Goal: Task Accomplishment & Management: Use online tool/utility

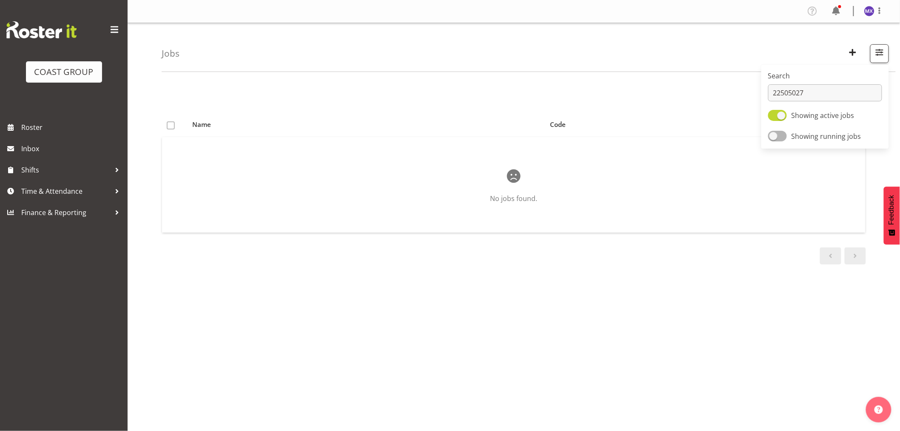
click at [769, 89] on input "22505027" at bounding box center [826, 92] width 114 height 17
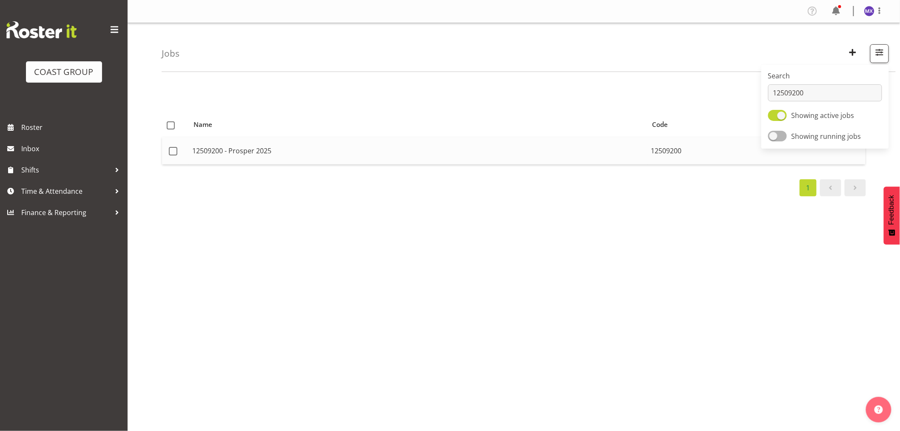
type input "12509200"
click at [615, 146] on td "12509200 - Prosper 2025" at bounding box center [418, 150] width 459 height 27
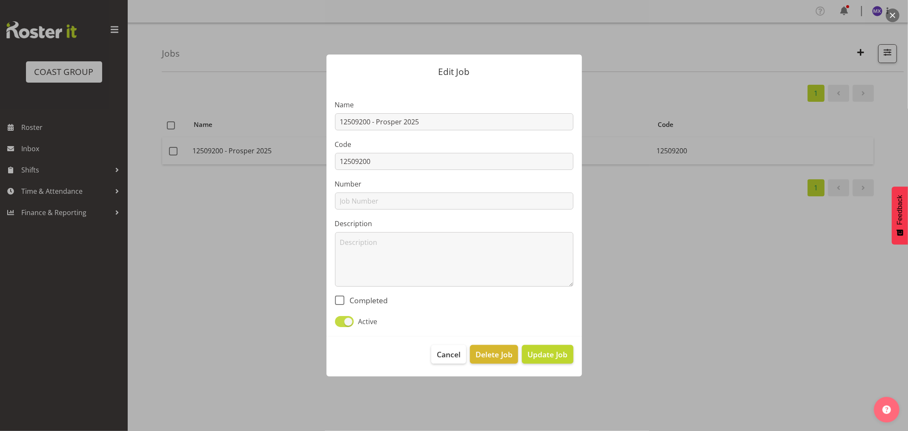
click at [337, 320] on span at bounding box center [344, 321] width 19 height 11
click at [337, 320] on input "Active" at bounding box center [338, 321] width 6 height 6
checkbox input "false"
click at [551, 356] on span "Update Job" at bounding box center [547, 354] width 40 height 11
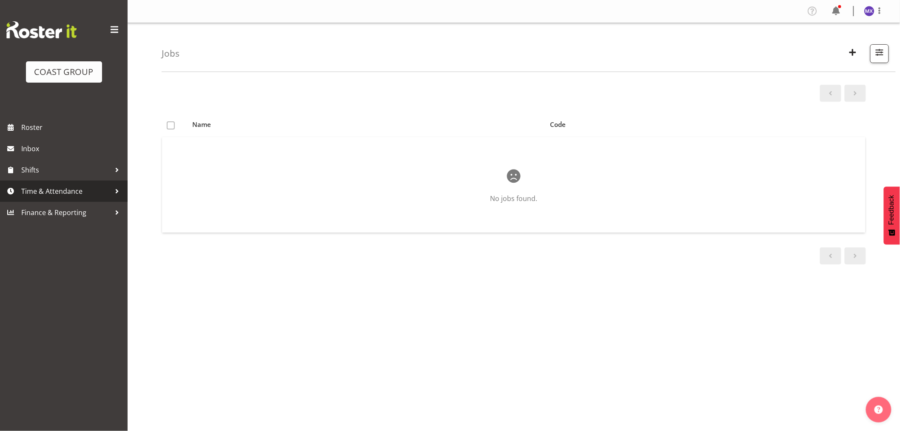
click at [58, 196] on span "Time & Attendance" at bounding box center [65, 191] width 89 height 13
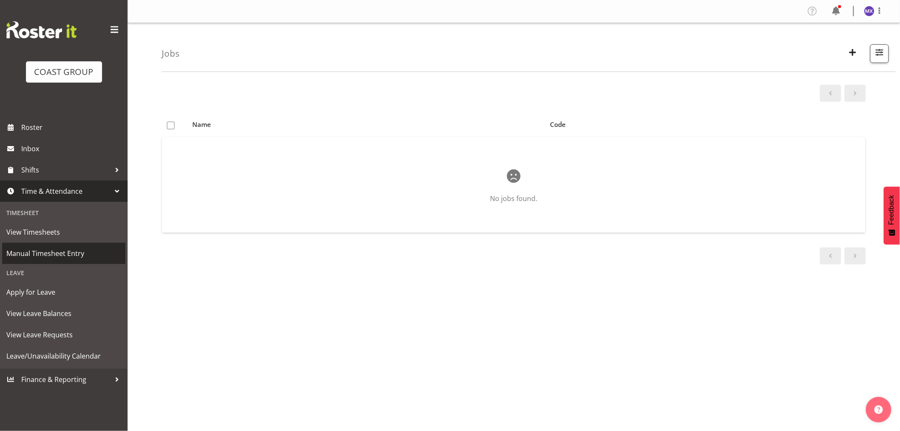
click at [47, 256] on span "Manual Timesheet Entry" at bounding box center [63, 253] width 115 height 13
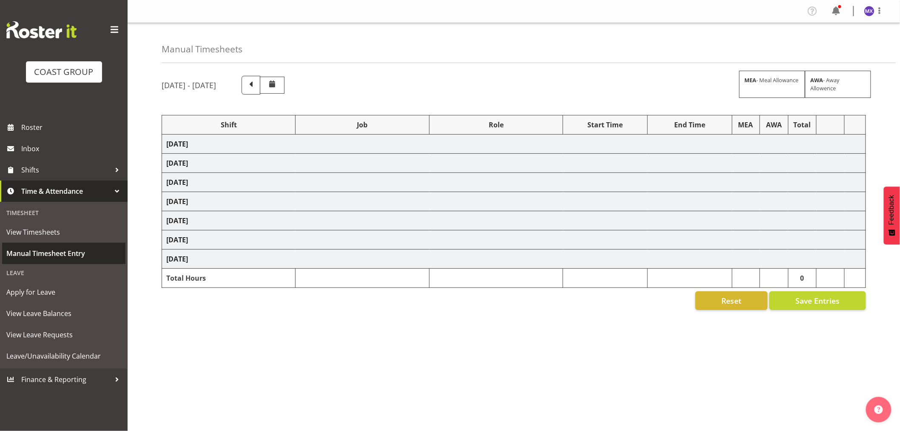
select select "69"
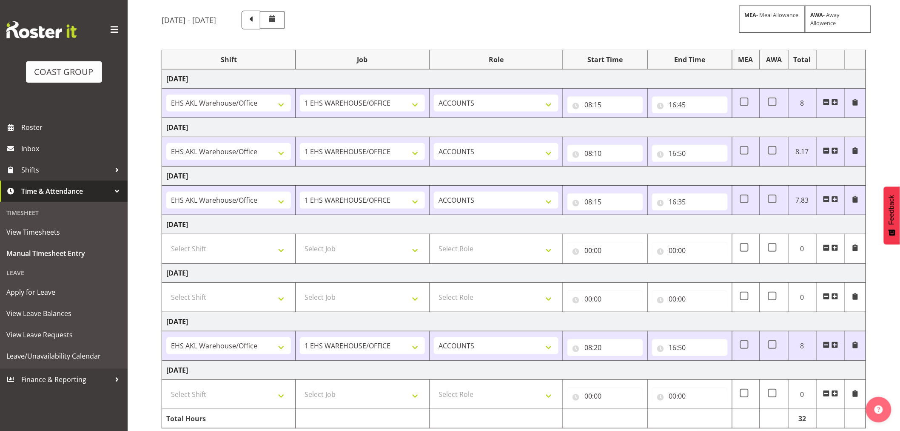
scroll to position [99, 0]
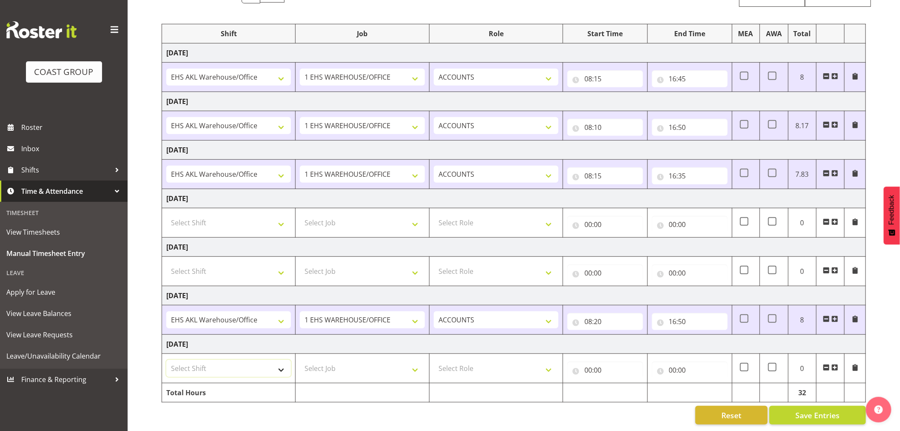
click at [281, 363] on select "Select Shift EHS AKL Warehouse/Office" at bounding box center [228, 368] width 125 height 17
select select "1083"
click at [166, 360] on select "Select Shift EHS AKL Warehouse/Office" at bounding box center [228, 368] width 125 height 17
click at [411, 360] on select "Select Job 1 Carlton Events 1 [PERSON_NAME][GEOGRAPHIC_DATA] 1 [PERSON_NAME][GE…" at bounding box center [362, 368] width 125 height 17
select select "69"
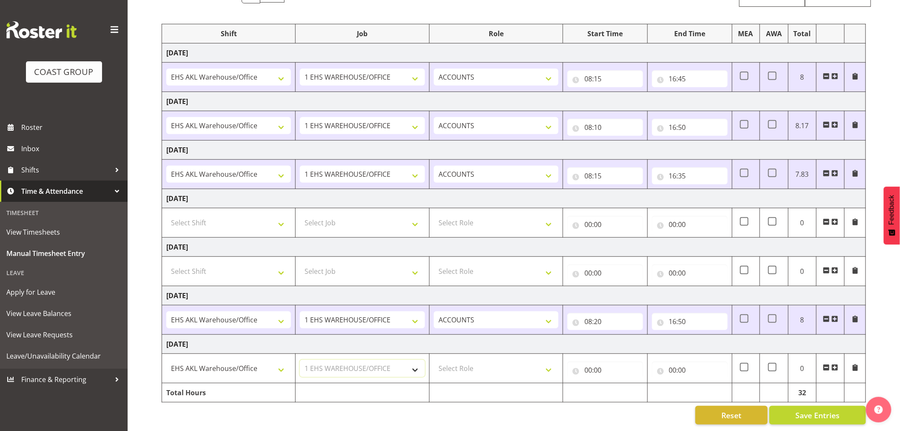
click at [300, 360] on select "Select Job 1 Carlton Events 1 [PERSON_NAME][GEOGRAPHIC_DATA] 1 [PERSON_NAME][GE…" at bounding box center [362, 368] width 125 height 17
click at [541, 365] on select "Select Role ACCOUNTS" at bounding box center [496, 368] width 125 height 17
select select "204"
click at [434, 360] on select "Select Role ACCOUNTS" at bounding box center [496, 368] width 125 height 17
click at [594, 361] on input "00:00" at bounding box center [606, 369] width 76 height 17
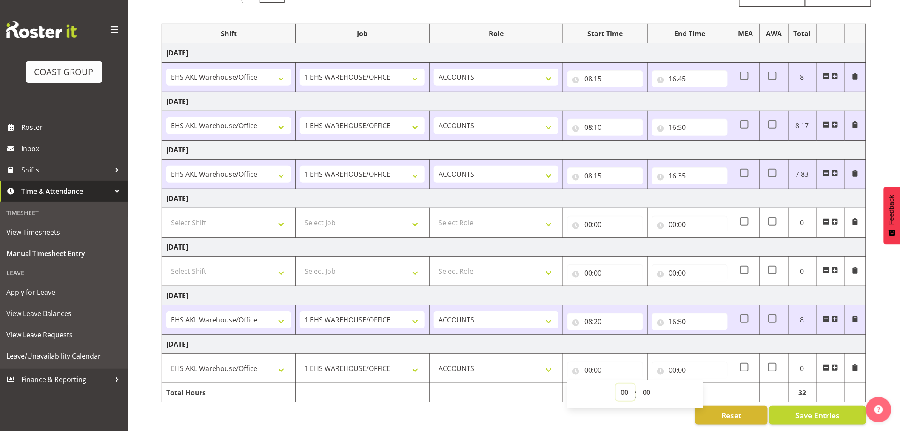
click at [629, 389] on select "00 01 02 03 04 05 06 07 08 09 10 11 12 13 14 15 16 17 18 19 20 21 22 23" at bounding box center [625, 391] width 19 height 17
select select "8"
type input "08:00"
click at [650, 385] on select "00 01 02 03 04 05 06 07 08 09 10 11 12 13 14 15 16 17 18 19 20 21 22 23 24 25 2…" at bounding box center [647, 391] width 19 height 17
select select "20"
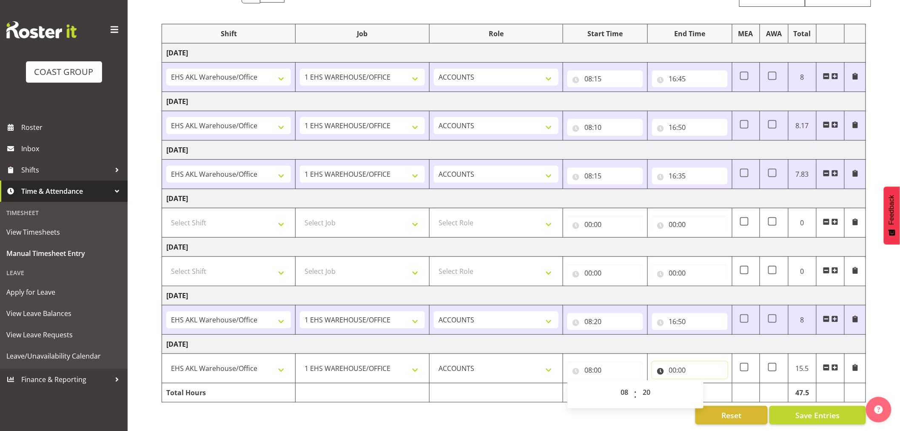
type input "08:20"
click at [687, 363] on input "00:00" at bounding box center [690, 369] width 76 height 17
click at [707, 383] on select "00 01 02 03 04 05 06 07 08 09 10 11 12 13 14 15 16 17 18 19 20 21 22 23" at bounding box center [710, 391] width 19 height 17
select select "16"
click at [701, 383] on select "00 01 02 03 04 05 06 07 08 09 10 11 12 13 14 15 16 17 18 19 20 21 22 23" at bounding box center [710, 391] width 19 height 17
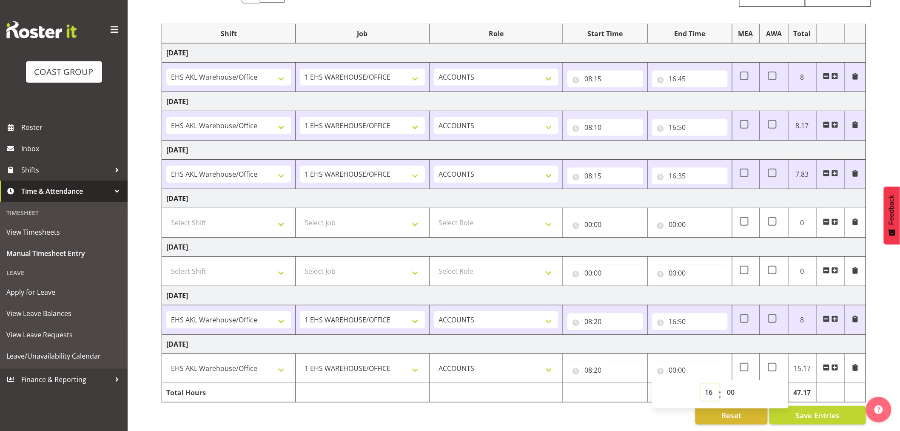
type input "16:00"
click at [732, 388] on select "00 01 02 03 04 05 06 07 08 09 10 11 12 13 14 15 16 17 18 19 20 21 22 23 24 25 2…" at bounding box center [732, 391] width 19 height 17
select select "50"
type input "16:50"
click at [610, 418] on div "[DATE] - [DATE] MEA - Meal Allowance AWA - Away Allowence Shift Job Role Start …" at bounding box center [531, 204] width 739 height 452
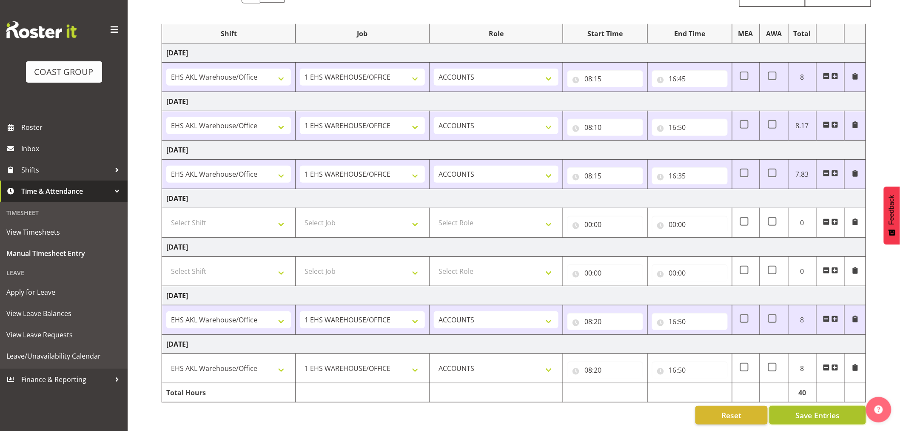
click at [797, 414] on button "Save Entries" at bounding box center [818, 415] width 97 height 19
click at [797, 409] on span "Save Entries" at bounding box center [818, 414] width 44 height 11
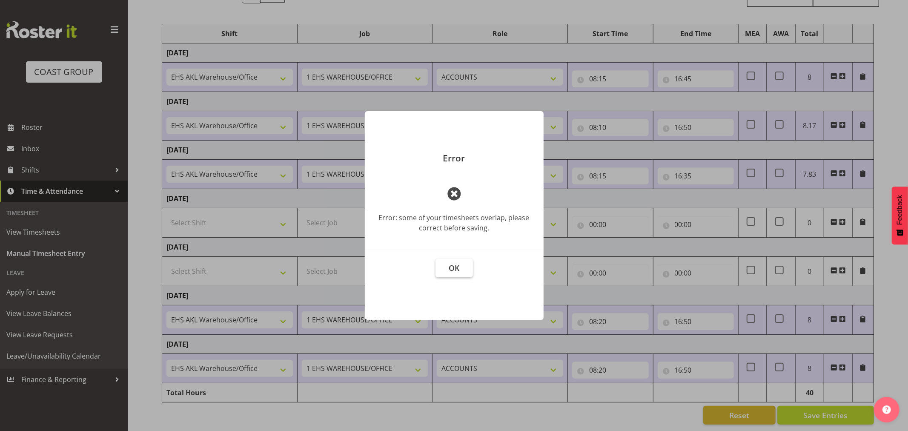
click at [460, 263] on button "OK" at bounding box center [453, 267] width 37 height 19
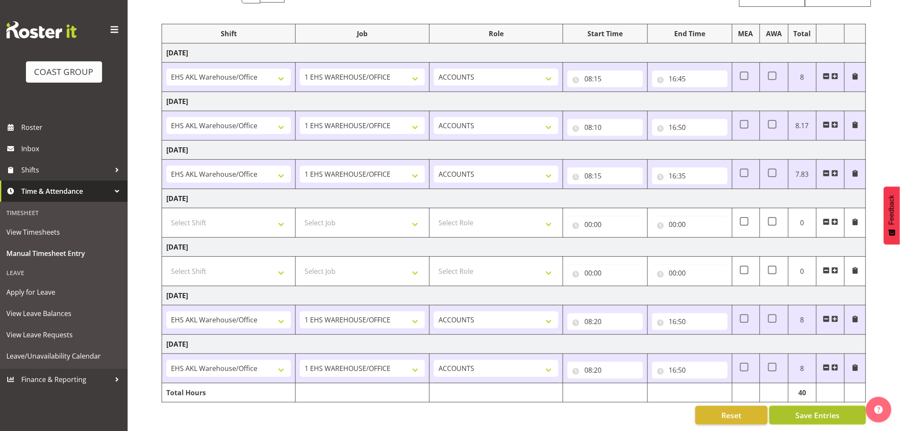
click at [805, 409] on span "Save Entries" at bounding box center [818, 414] width 44 height 11
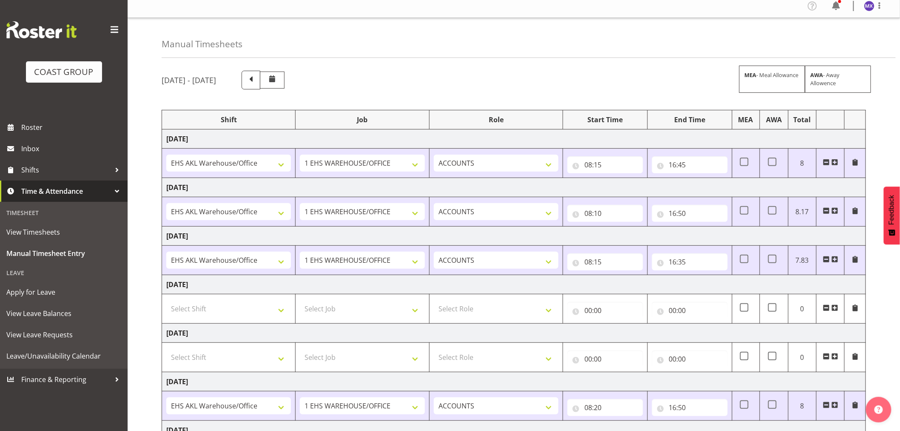
scroll to position [0, 0]
